Goal: Check status: Check status

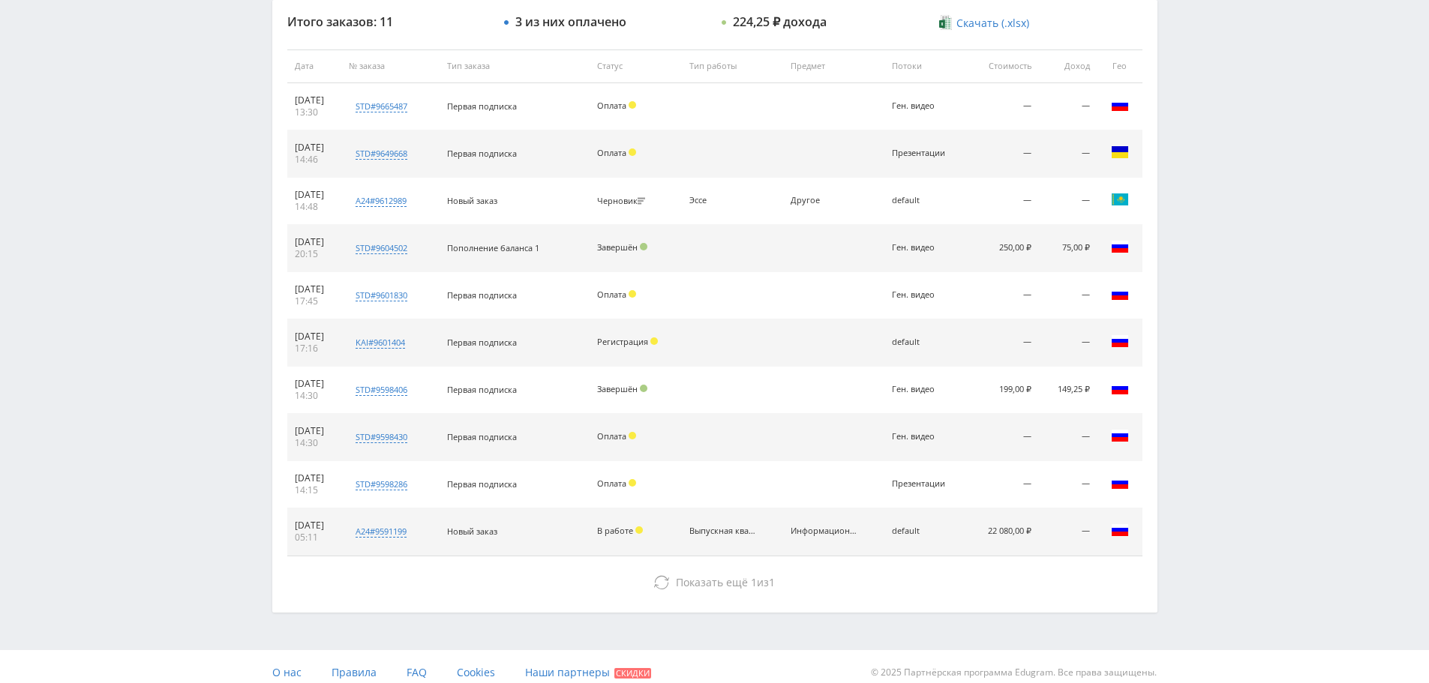
scroll to position [576, 0]
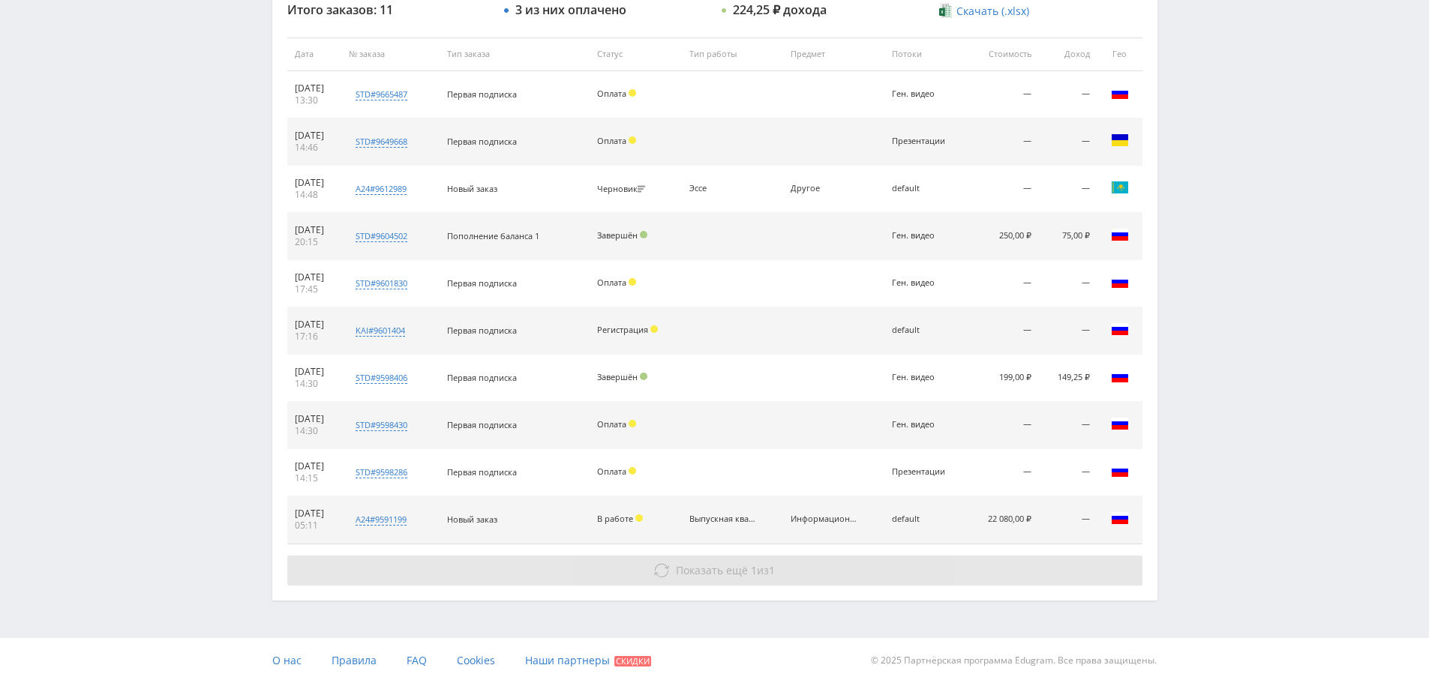
click at [738, 575] on span "Показать ещё" at bounding box center [712, 570] width 72 height 14
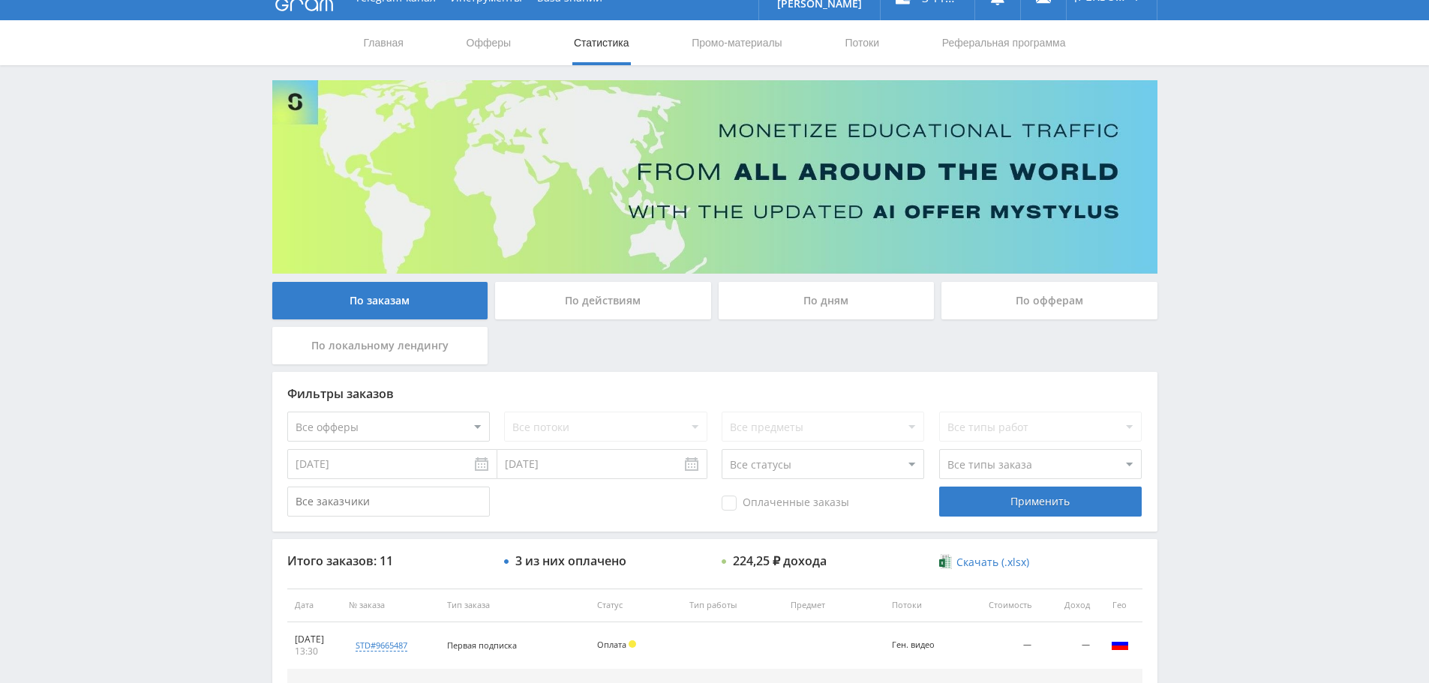
scroll to position [0, 0]
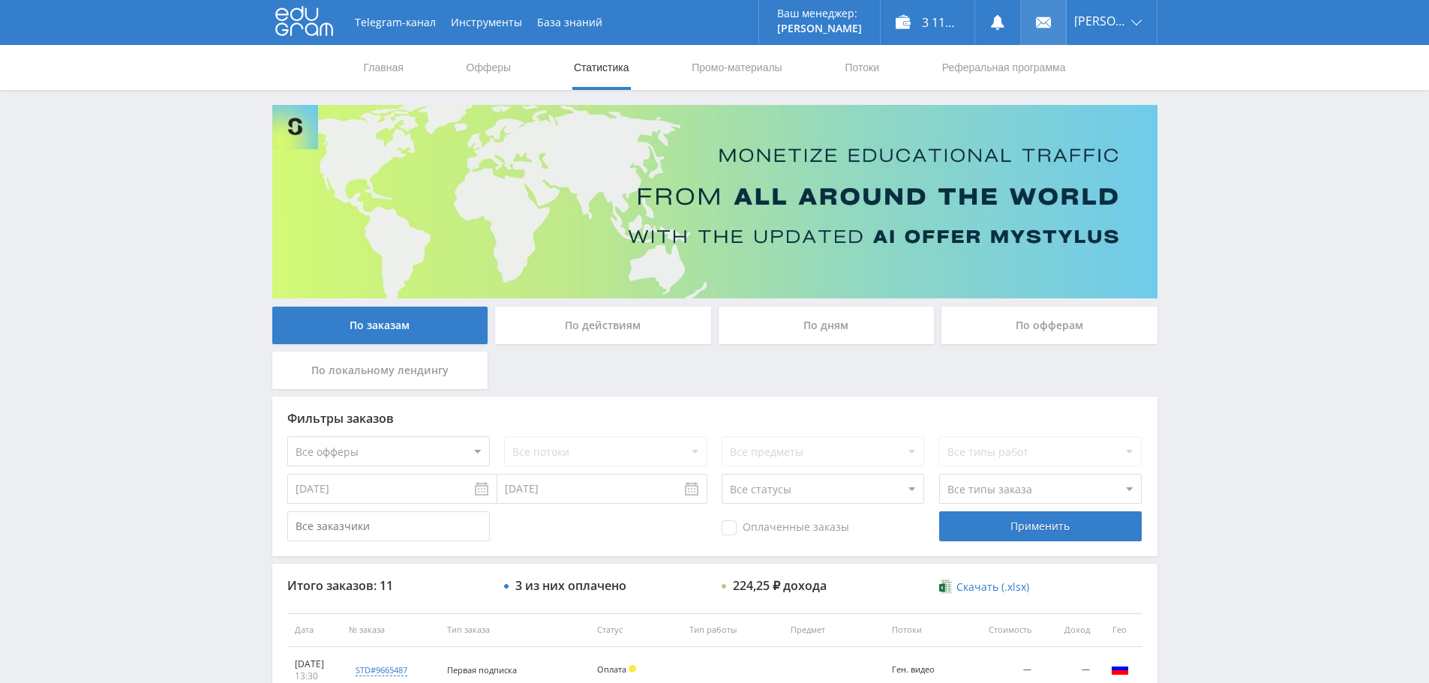
click at [1031, 32] on link at bounding box center [1043, 22] width 45 height 45
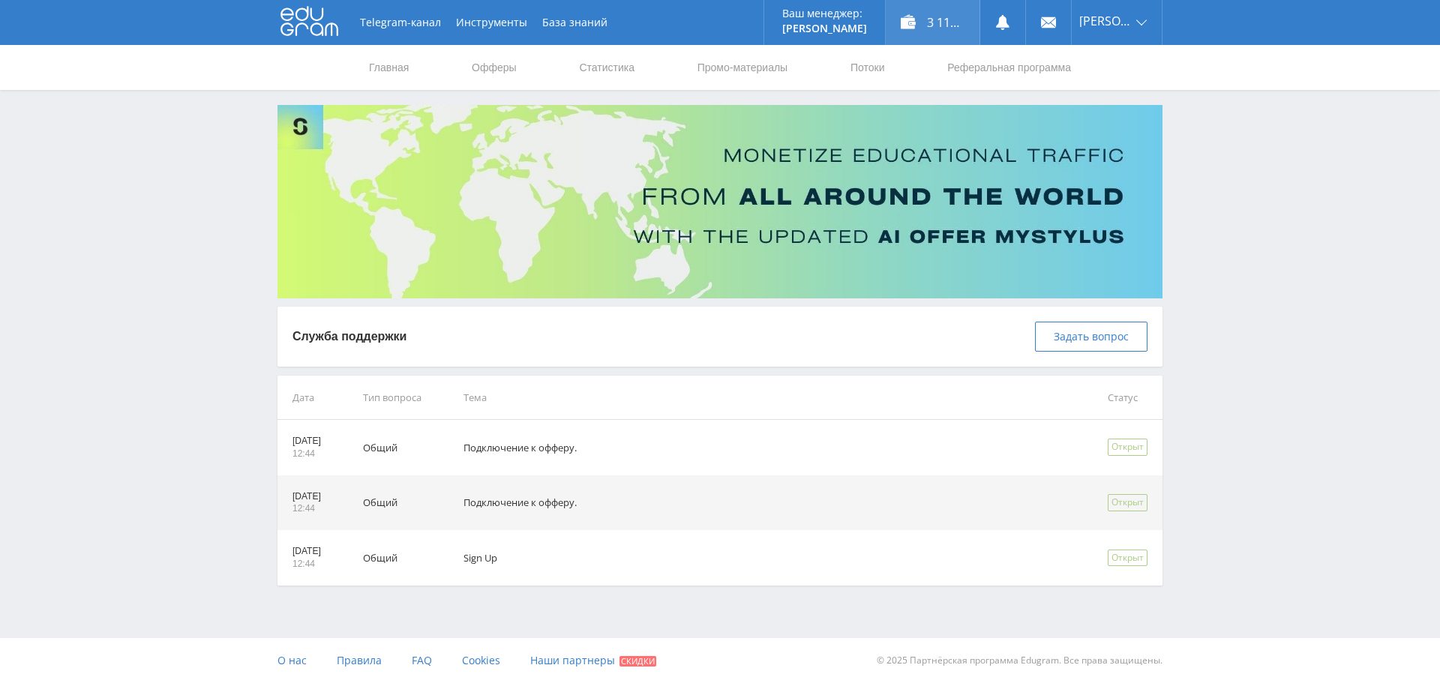
click at [940, 18] on div "3 117,25 ₽" at bounding box center [933, 22] width 94 height 45
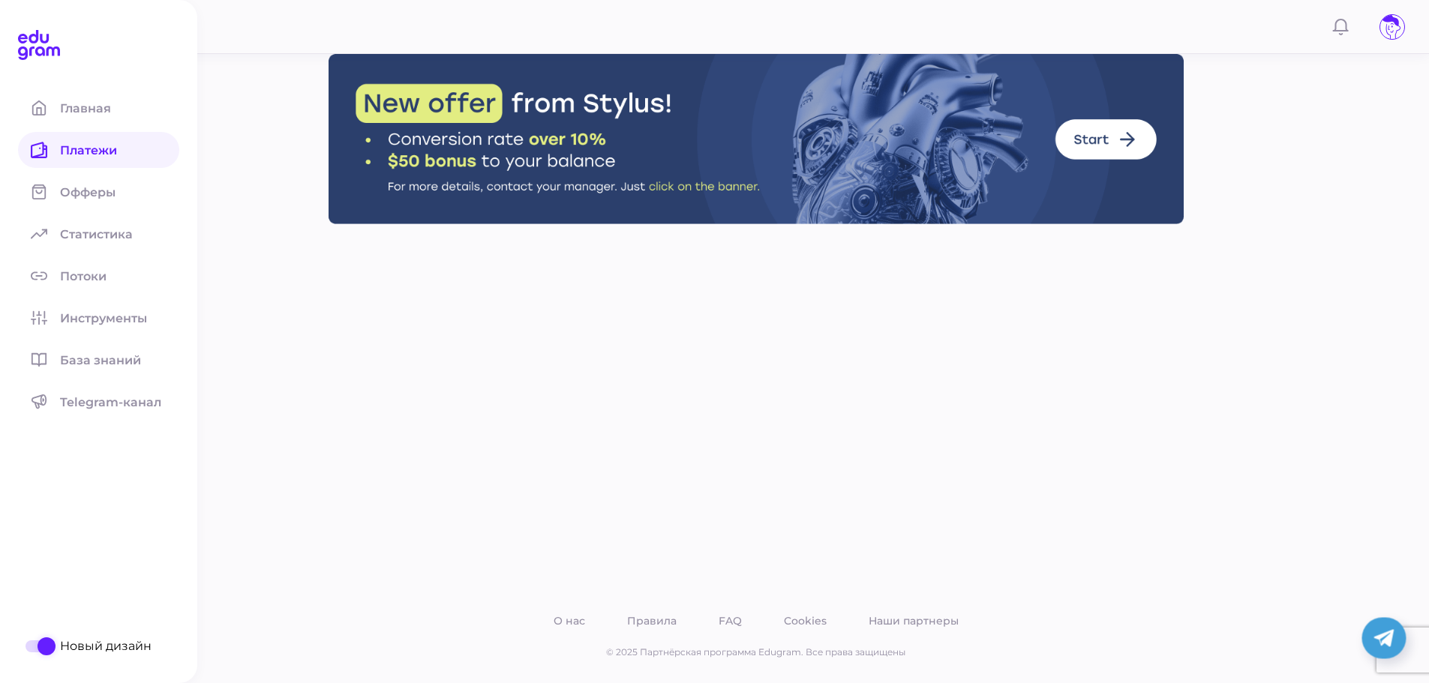
click at [50, 159] on span at bounding box center [39, 150] width 42 height 36
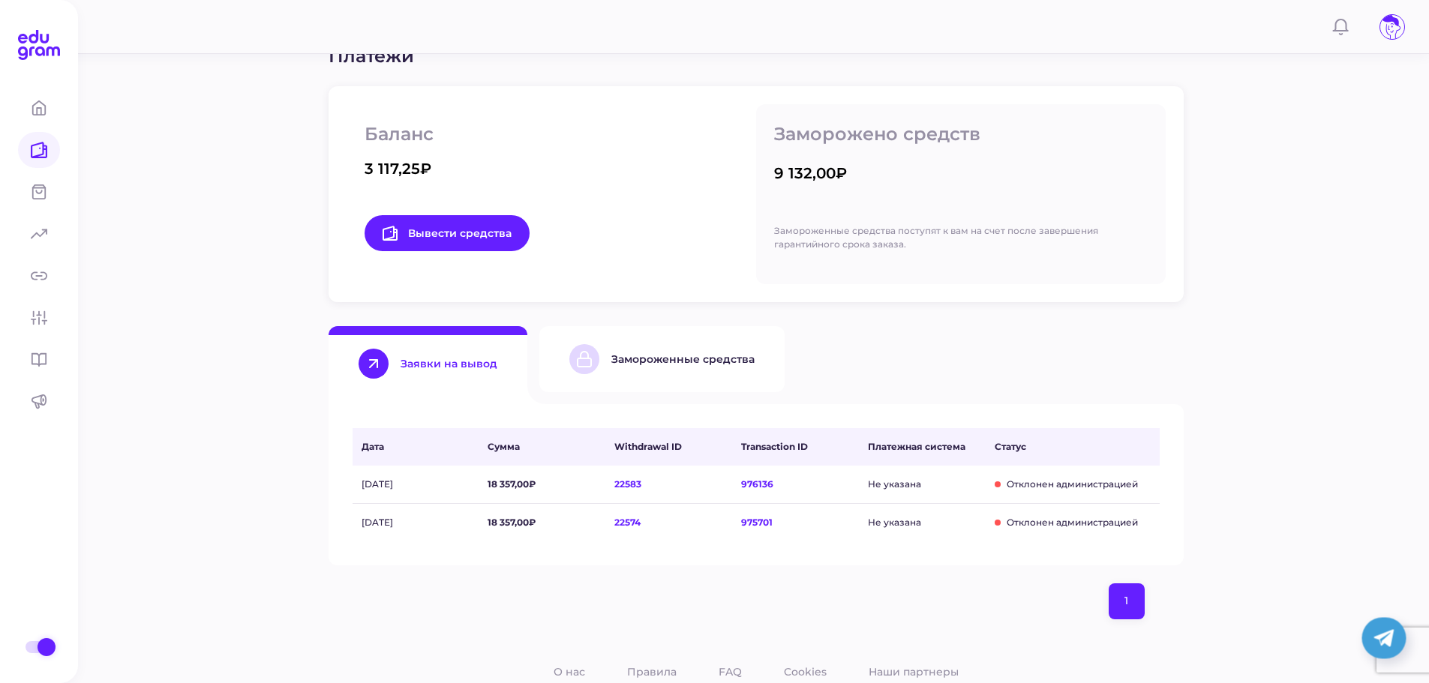
scroll to position [225, 0]
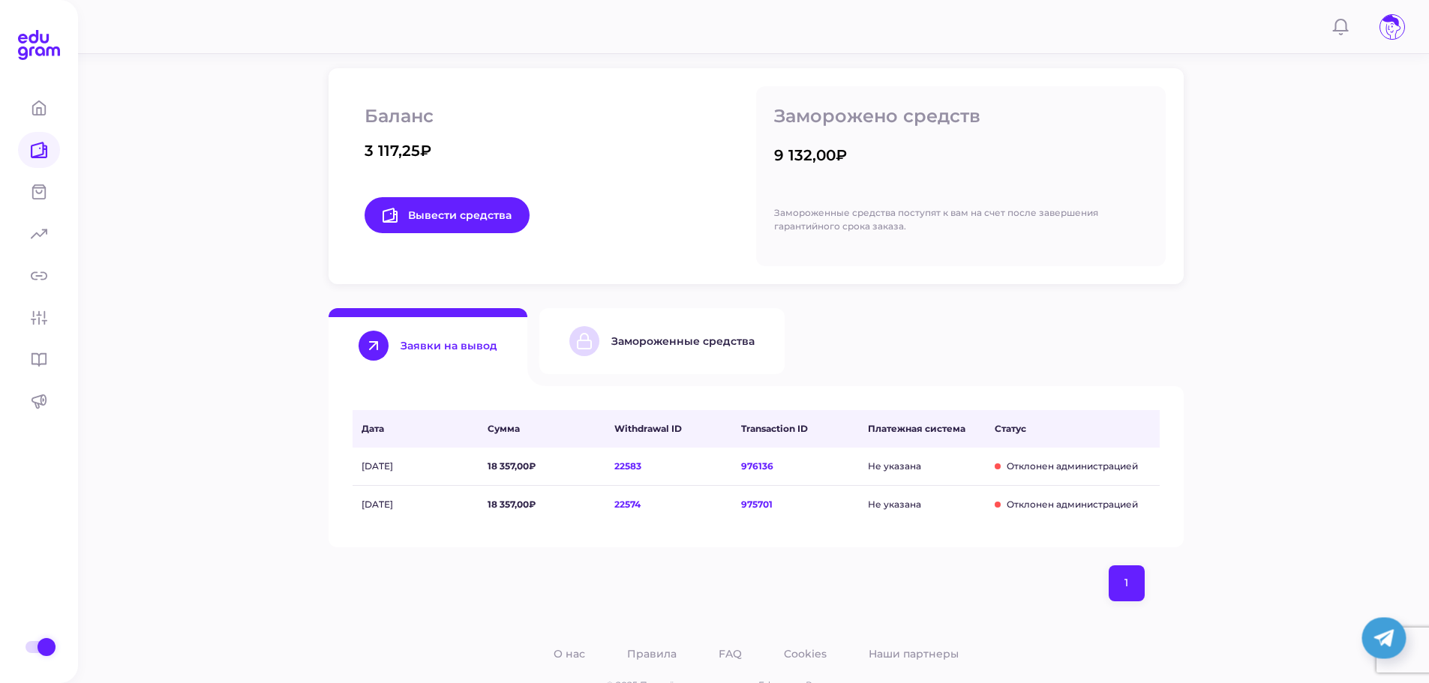
click at [666, 343] on div "Замороженные средства" at bounding box center [682, 342] width 143 height 14
